Goal: Task Accomplishment & Management: Manage account settings

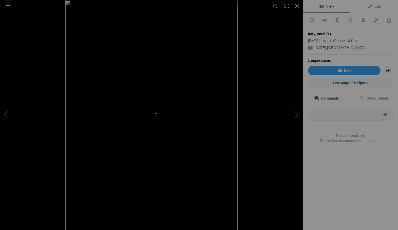
click at [8, 6] on div at bounding box center [7, 5] width 19 height 11
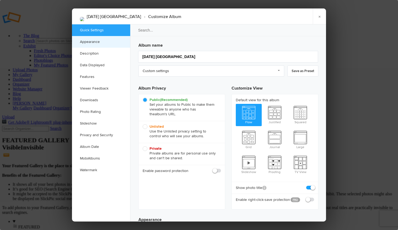
click at [104, 45] on link "Appearance" at bounding box center [101, 42] width 58 height 12
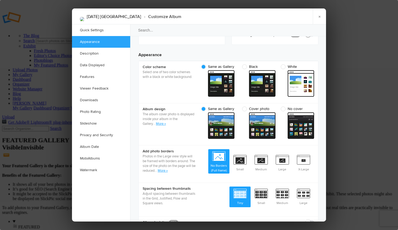
scroll to position [168, 0]
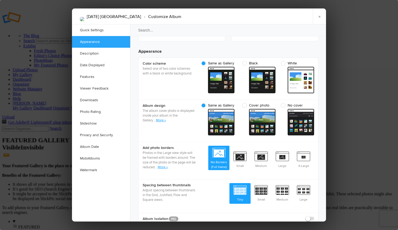
click at [255, 61] on span "Black" at bounding box center [257, 63] width 31 height 5
click at [276, 61] on input "Black" at bounding box center [276, 61] width 0 height 0
radio input "true"
click at [259, 103] on span "Cover photo" at bounding box center [257, 105] width 31 height 5
click at [276, 103] on input "Cover photo cover Custom - dark" at bounding box center [276, 103] width 0 height 0
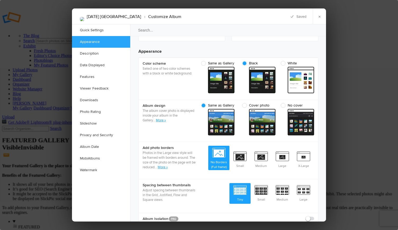
radio input "true"
click at [241, 149] on span "Small" at bounding box center [240, 159] width 21 height 20
click at [251, 149] on input "Small" at bounding box center [251, 149] width 0 height 0
radio input "true"
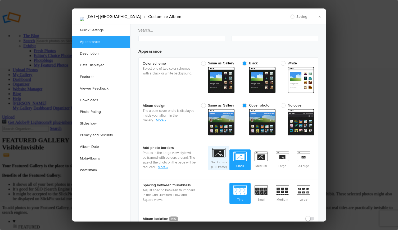
click at [214, 147] on span "No Borders (Full frame)" at bounding box center [219, 158] width 21 height 24
click at [229, 146] on input "No Borders (Full frame)" at bounding box center [229, 145] width 0 height 0
radio input "true"
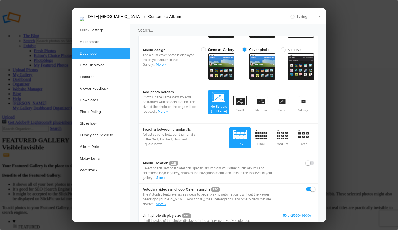
scroll to position [239, 0]
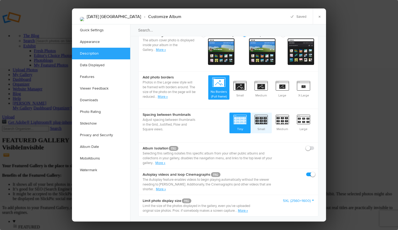
click at [263, 114] on span "Small" at bounding box center [261, 123] width 21 height 20
click at [272, 113] on input "Small" at bounding box center [272, 112] width 0 height 0
radio input "true"
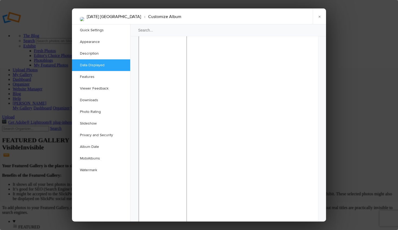
scroll to position [467, 0]
checkbox input "false"
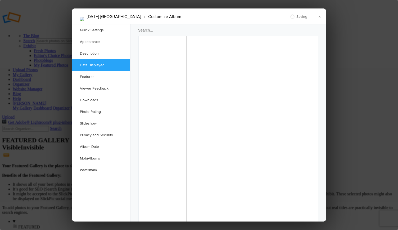
checkbox input "false"
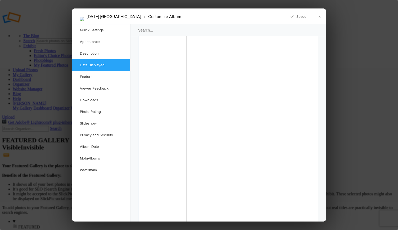
checkbox input "false"
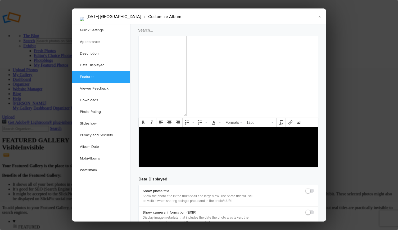
scroll to position [601, 0]
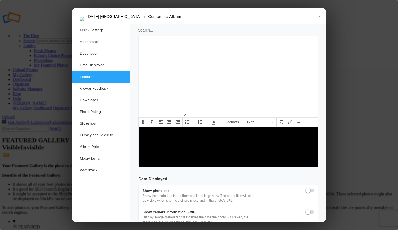
checkbox input "false"
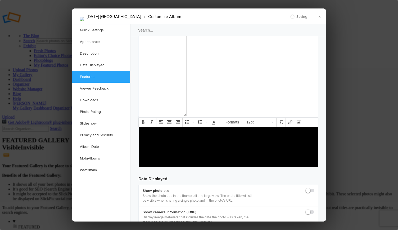
checkbox input "false"
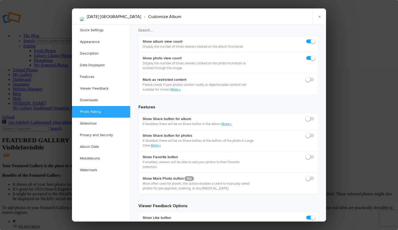
scroll to position [831, 0]
drag, startPoint x: 311, startPoint y: 125, endPoint x: 274, endPoint y: 144, distance: 41.7
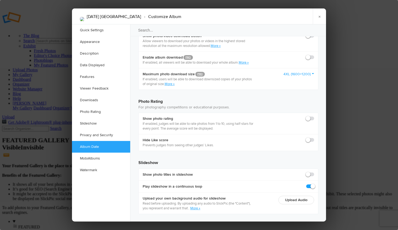
scroll to position [1098, 0]
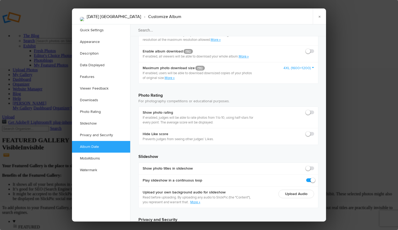
radio input "true"
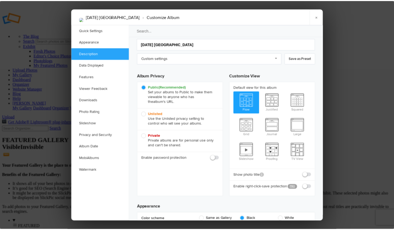
scroll to position [0, 0]
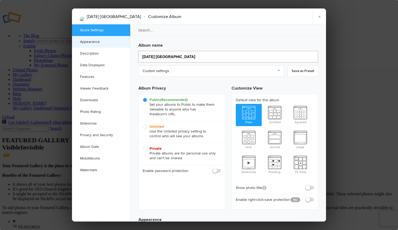
drag, startPoint x: 195, startPoint y: 55, endPoint x: 122, endPoint y: 46, distance: 73.4
click at [122, 46] on div "Quick Settings Appearance Description Data Displayed Features Viewer Feedback D…" at bounding box center [199, 122] width 254 height 197
type input "Hat"
type input "Hat Hill Canyon (Decem"
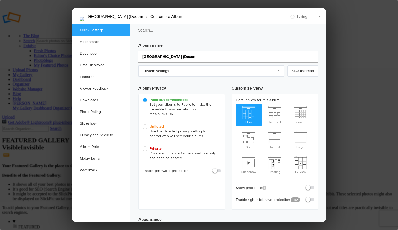
type input "Hat Hill Canyon (Dec"
type input "[GEOGRAPHIC_DATA] ([DATE])"
click at [285, 33] on input "search" at bounding box center [228, 30] width 197 height 12
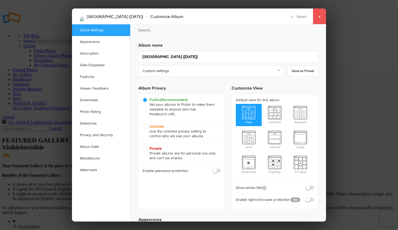
click at [322, 16] on link "×" at bounding box center [319, 16] width 13 height 16
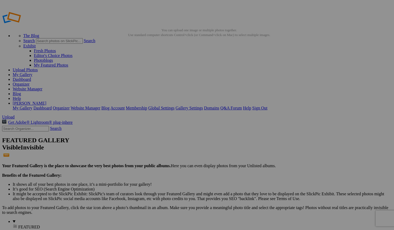
drag, startPoint x: 119, startPoint y: 101, endPoint x: 89, endPoint y: 60, distance: 50.8
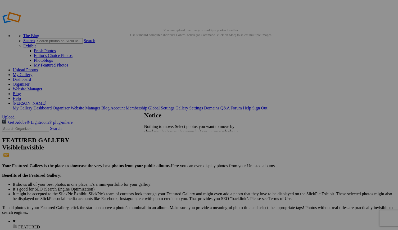
click at [154, 143] on span "Close" at bounding box center [149, 145] width 10 height 5
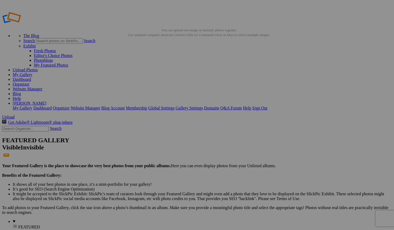
drag, startPoint x: 153, startPoint y: 74, endPoint x: 139, endPoint y: 75, distance: 14.3
drag, startPoint x: 102, startPoint y: 79, endPoint x: 20, endPoint y: 46, distance: 88.9
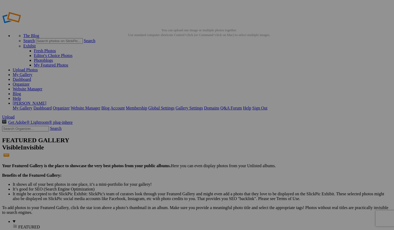
drag, startPoint x: 0, startPoint y: 0, endPoint x: 37, endPoint y: 71, distance: 79.9
